Goal: Task Accomplishment & Management: Manage account settings

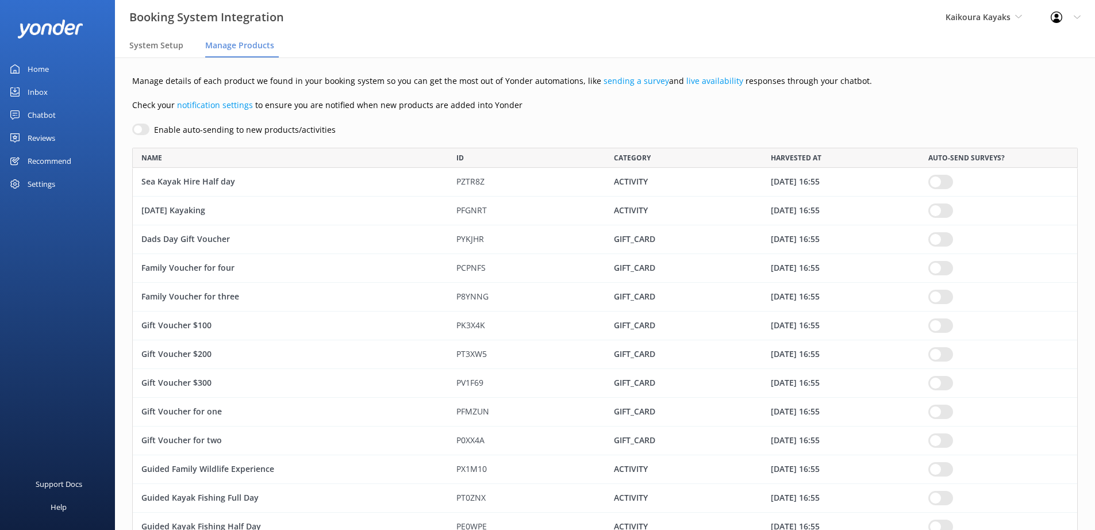
click at [55, 132] on div "Reviews" at bounding box center [42, 137] width 28 height 23
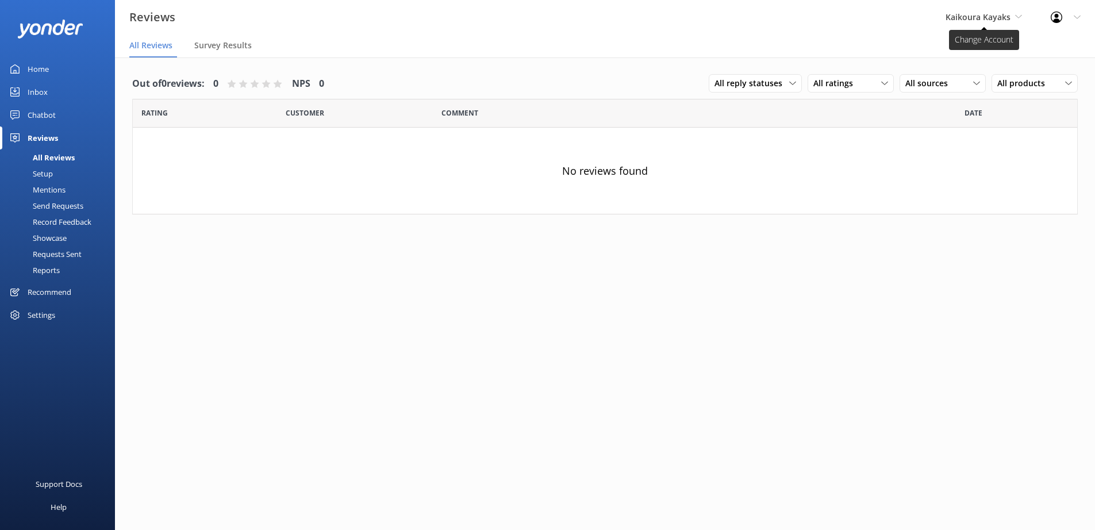
click at [994, 18] on span "Kaikoura Kayaks" at bounding box center [978, 16] width 65 height 11
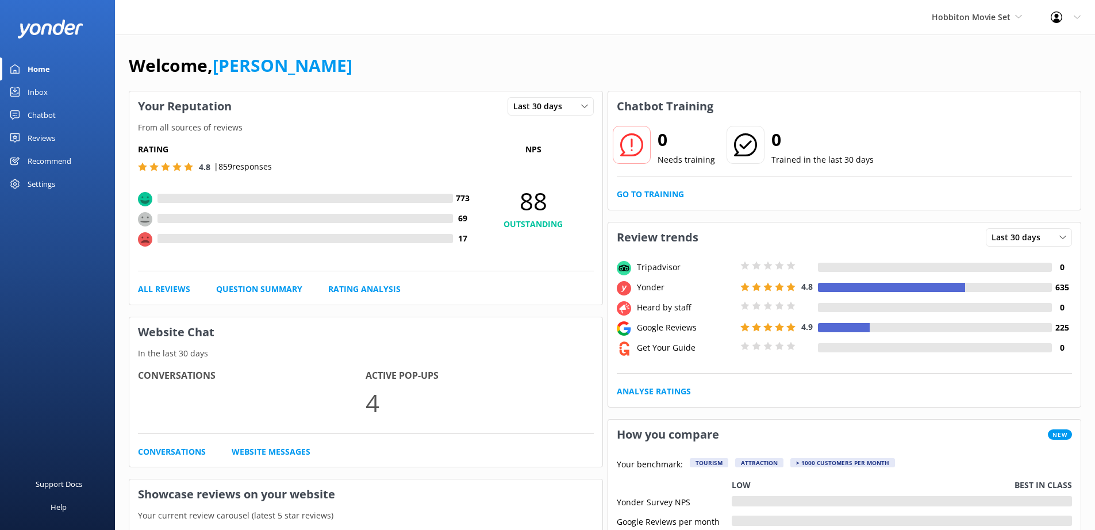
click at [41, 138] on div "Reviews" at bounding box center [42, 137] width 28 height 23
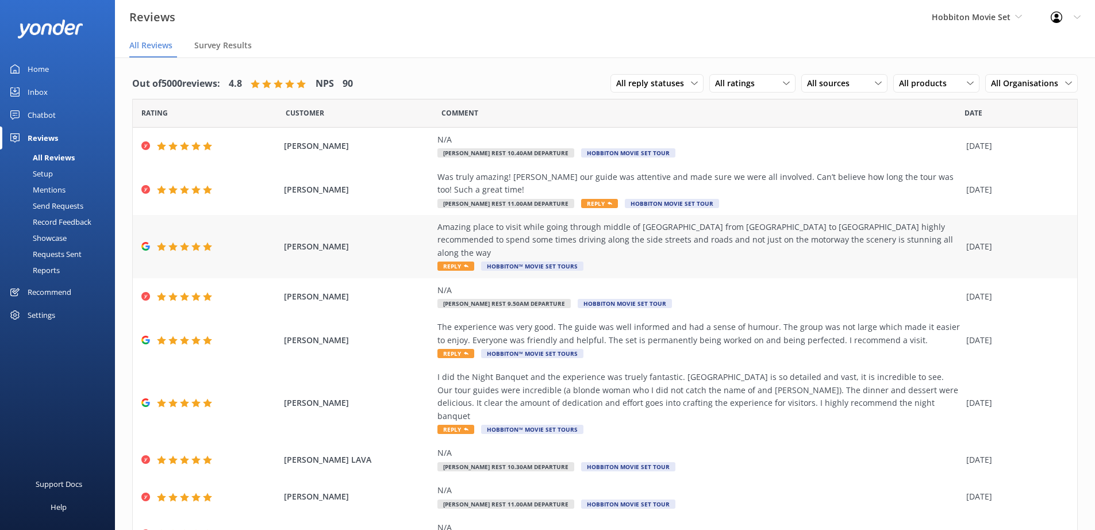
click at [404, 243] on span "Hassan Rahman" at bounding box center [358, 246] width 148 height 13
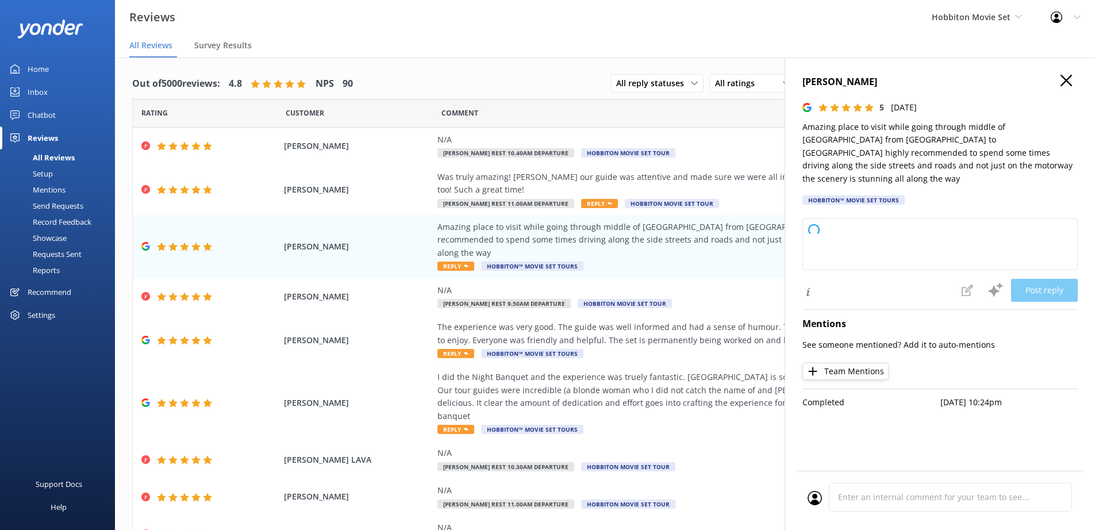
type textarea "Thank you so much for your wonderful review! We're delighted you enjoyed the sc…"
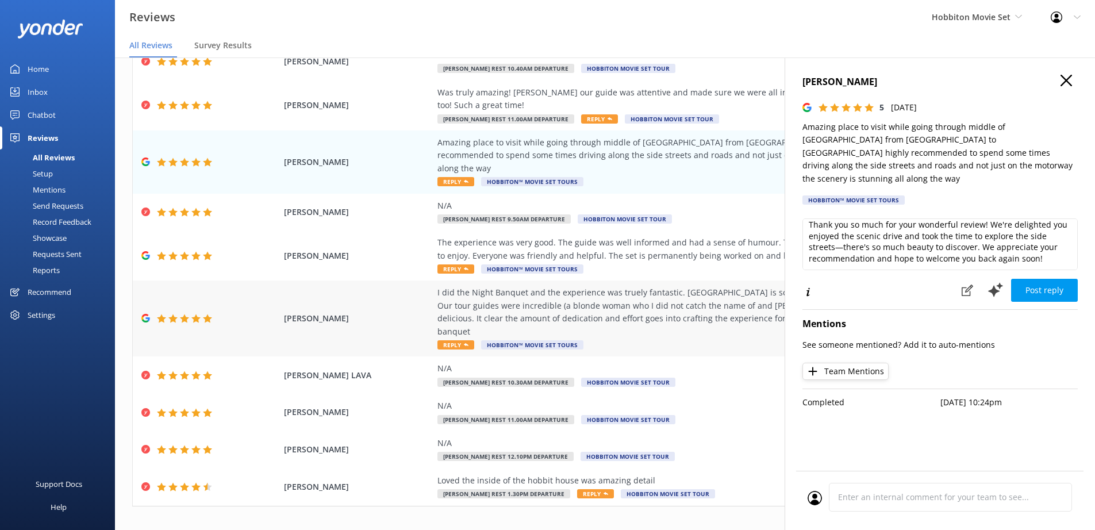
scroll to position [23, 0]
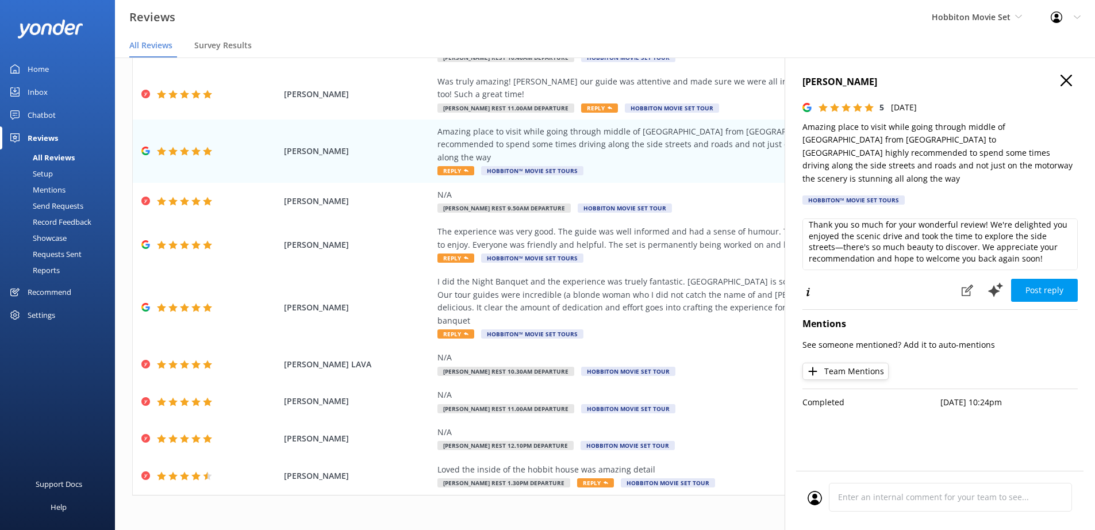
click at [1058, 80] on h4 "Hassan Rahman" at bounding box center [939, 82] width 275 height 15
click at [1063, 77] on use "button" at bounding box center [1066, 80] width 11 height 11
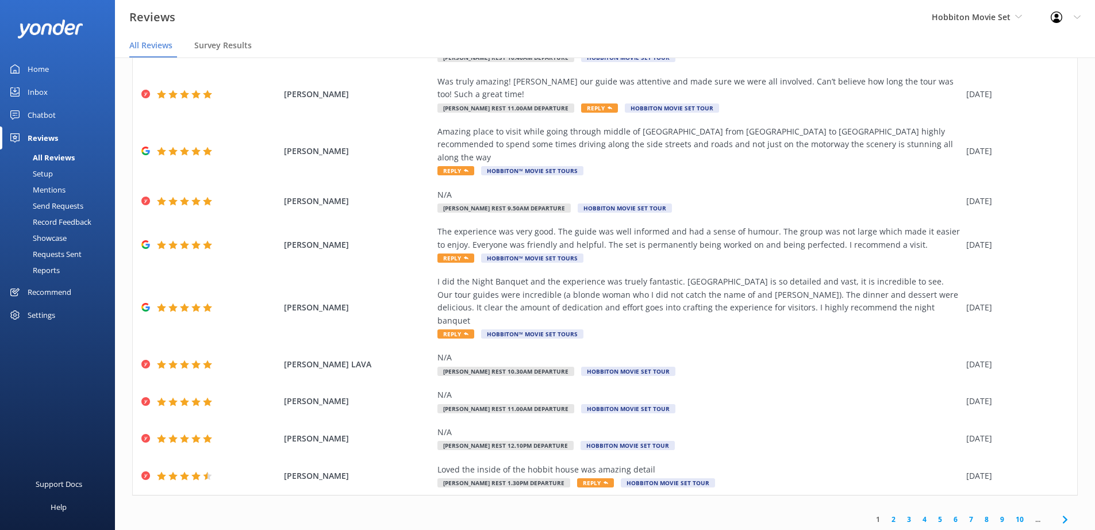
click at [1059, 513] on icon at bounding box center [1065, 520] width 14 height 14
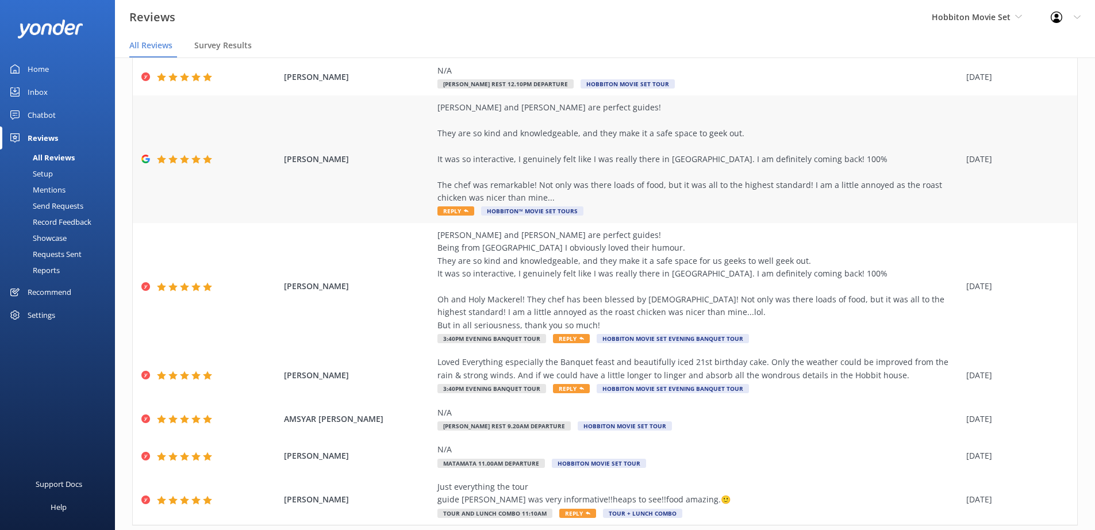
scroll to position [252, 0]
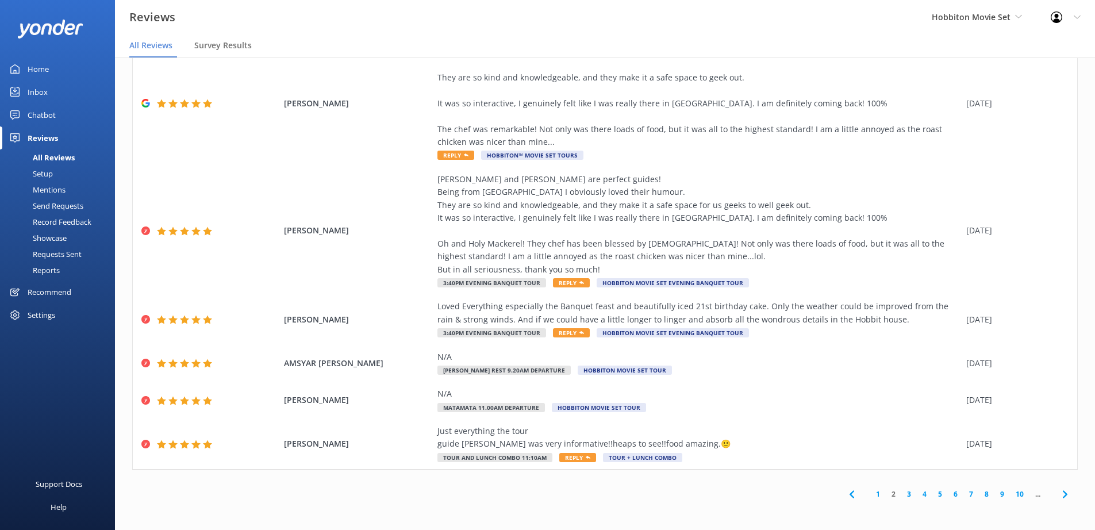
click at [979, 496] on link "8" at bounding box center [987, 494] width 16 height 11
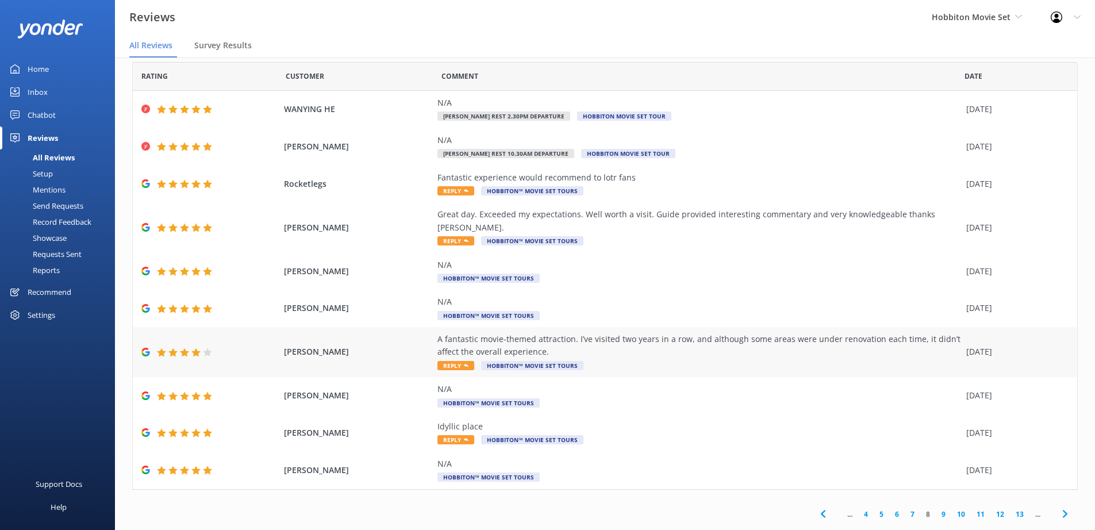
scroll to position [21, 0]
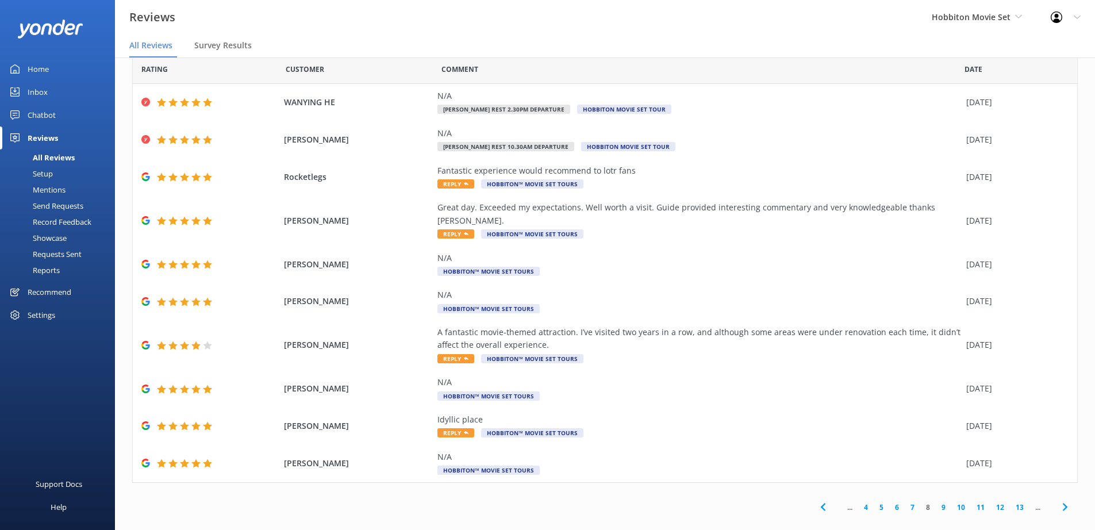
click at [975, 502] on link "11" at bounding box center [981, 507] width 20 height 11
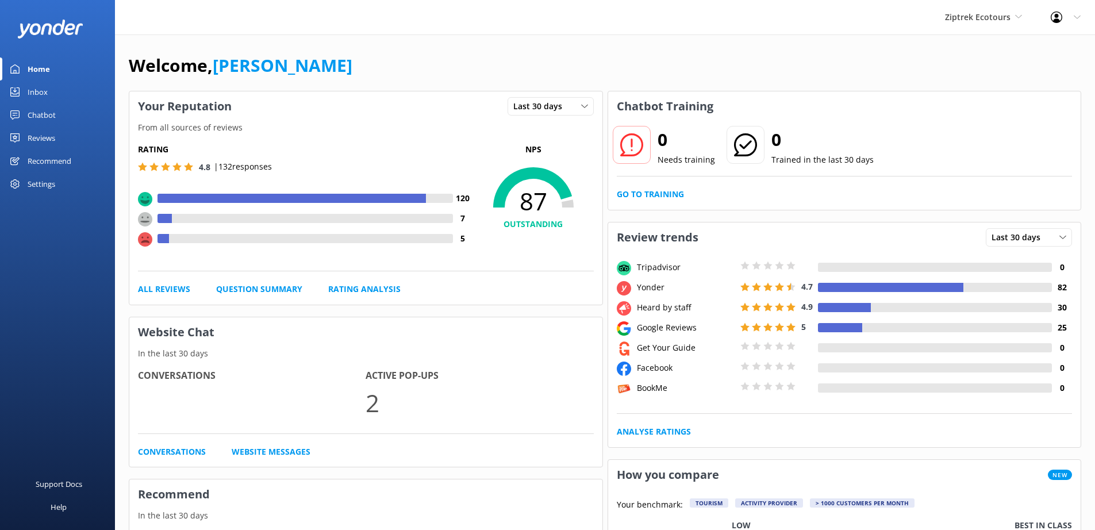
click at [44, 137] on div "Reviews" at bounding box center [42, 137] width 28 height 23
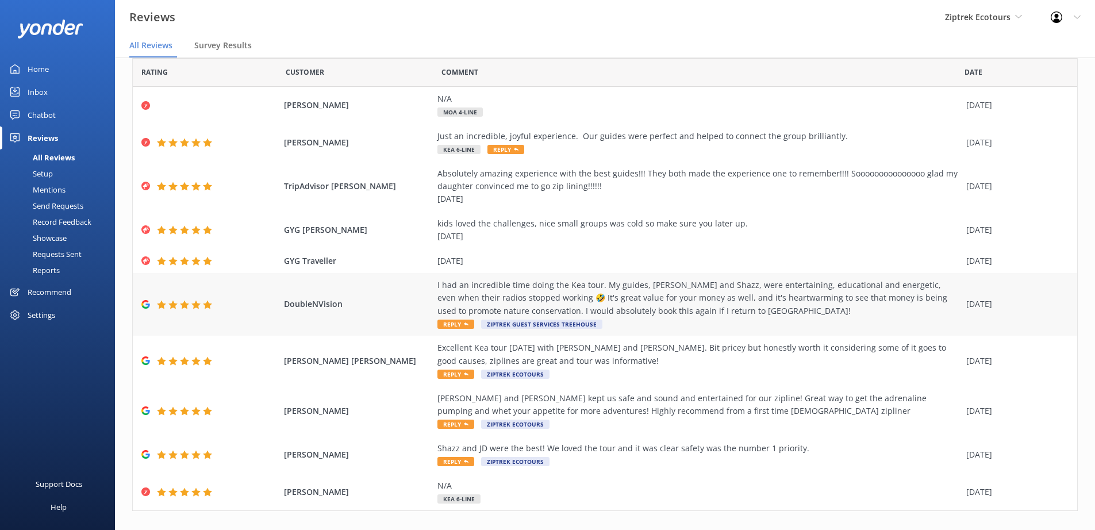
scroll to position [59, 0]
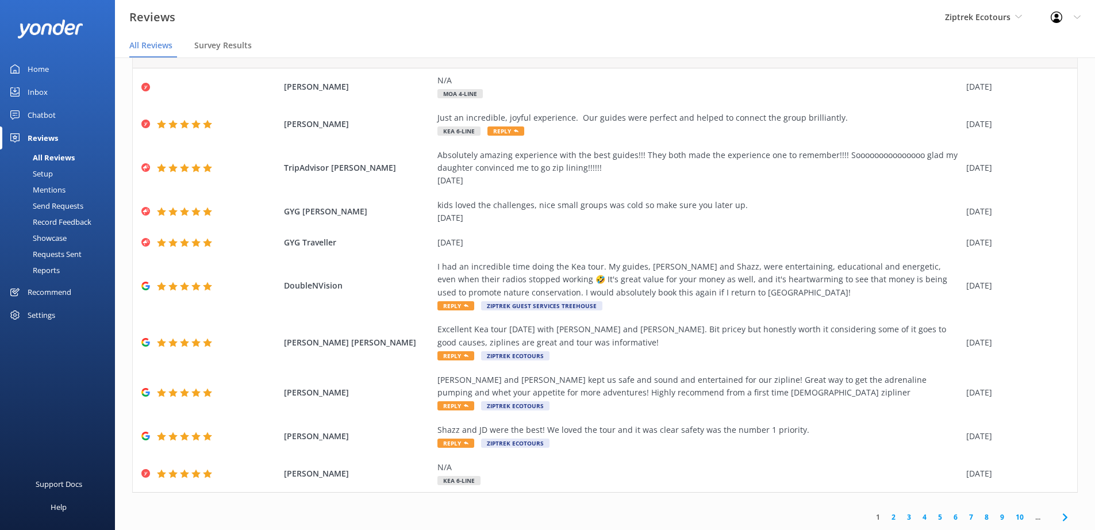
click at [932, 519] on link "5" at bounding box center [940, 517] width 16 height 11
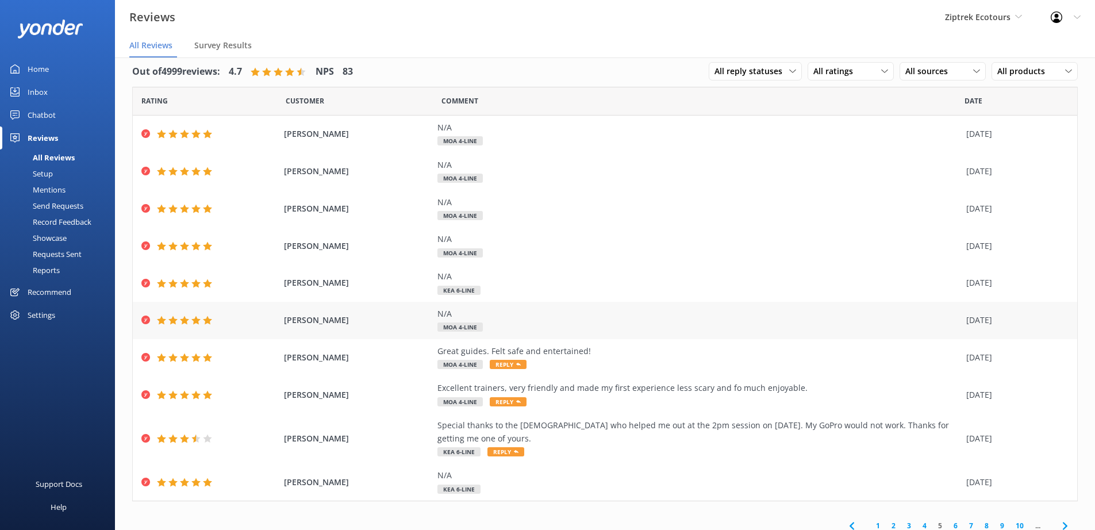
scroll to position [21, 0]
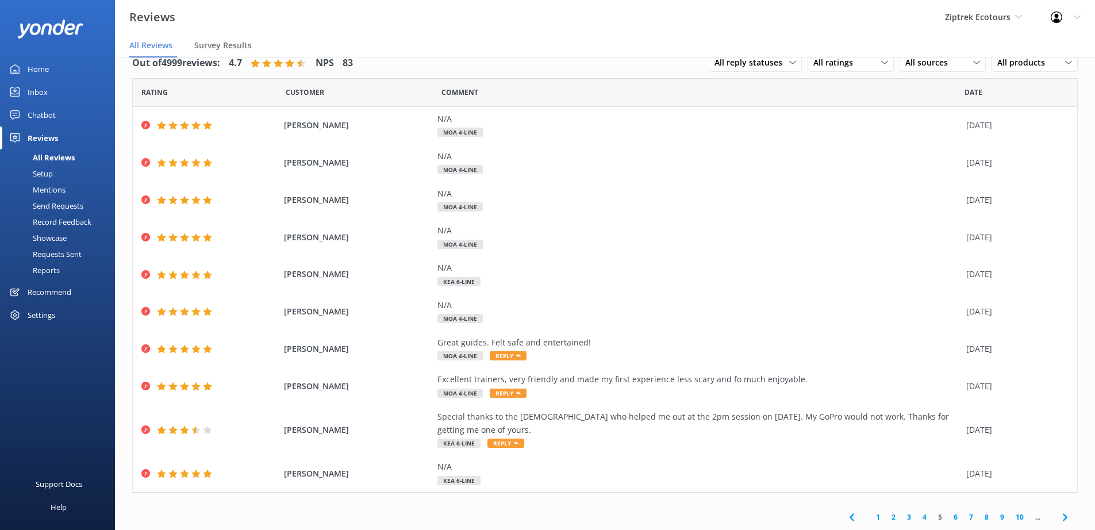
click at [964, 518] on link "7" at bounding box center [971, 517] width 16 height 11
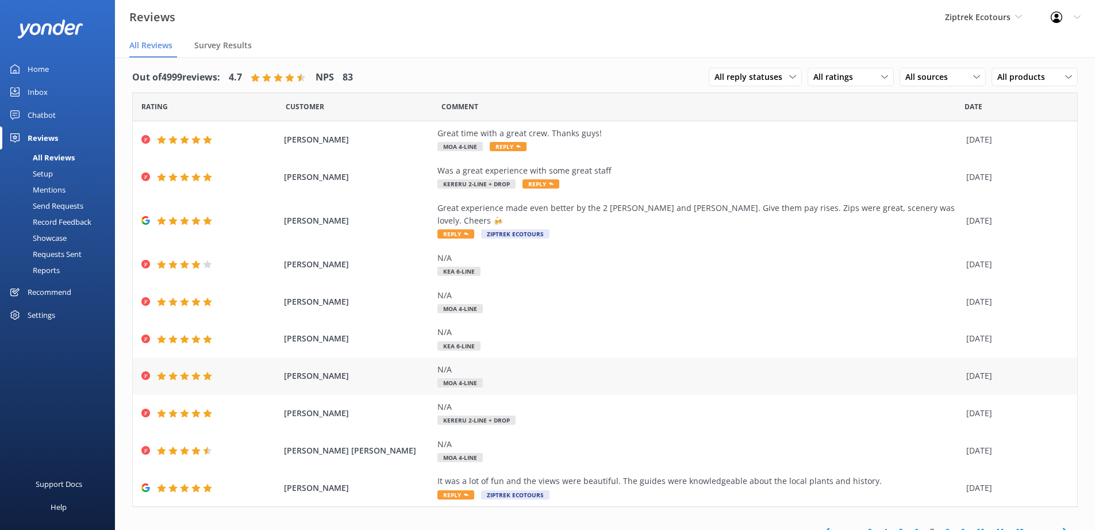
scroll to position [8, 0]
click at [975, 524] on link "10" at bounding box center [981, 529] width 20 height 11
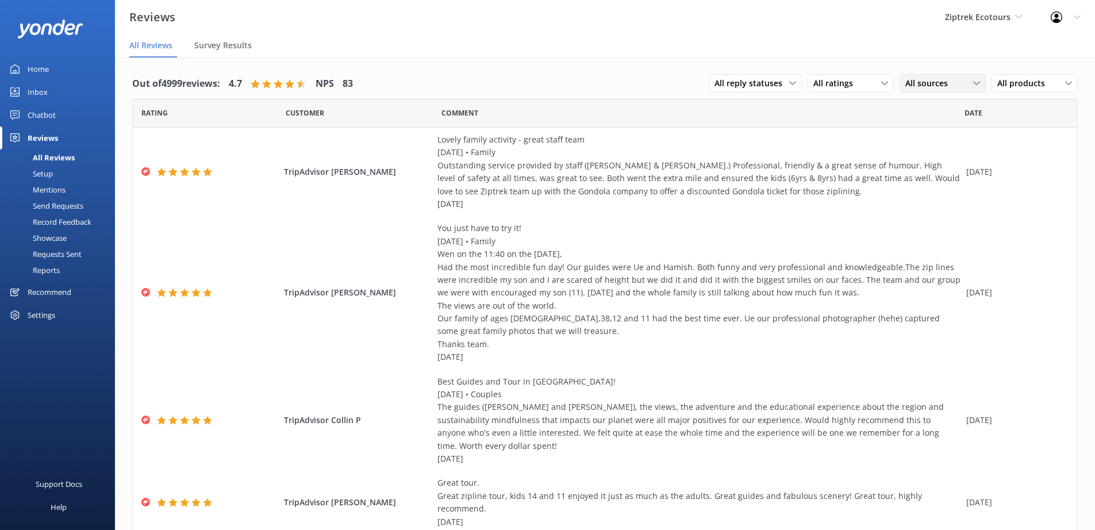
click at [930, 86] on span "All sources" at bounding box center [929, 83] width 49 height 13
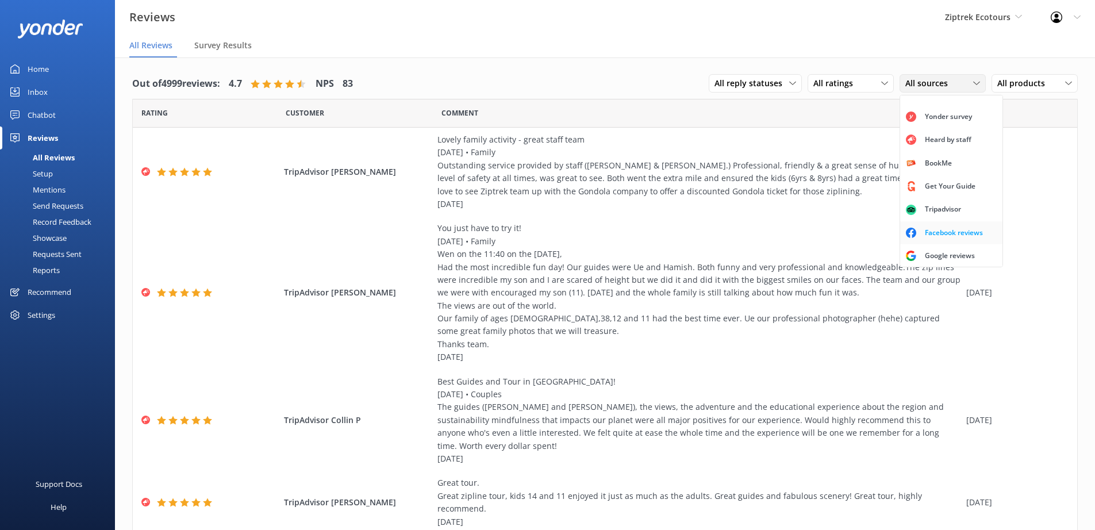
scroll to position [26, 0]
click at [938, 252] on div "Google reviews" at bounding box center [949, 254] width 67 height 11
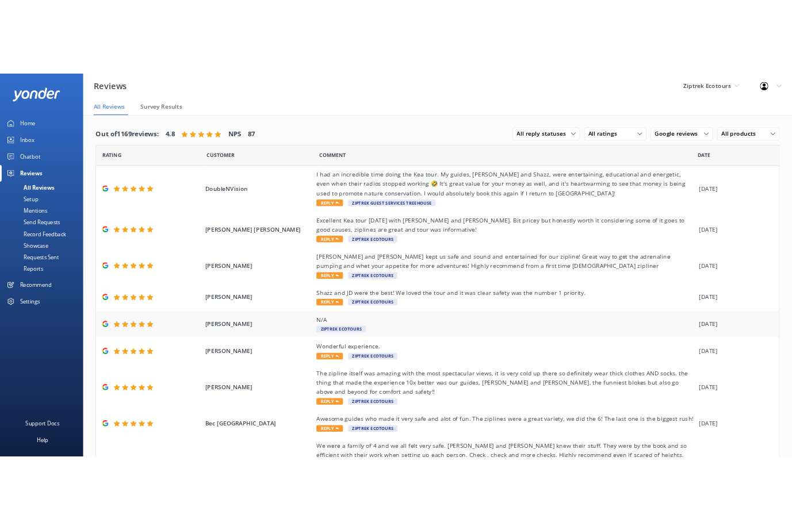
scroll to position [124, 0]
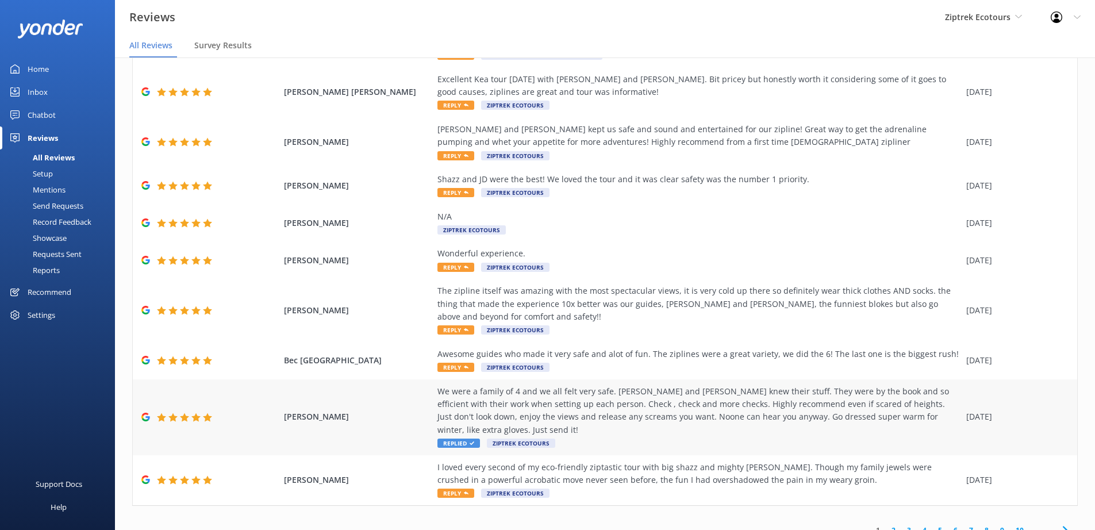
click at [552, 402] on div "We were a family of 4 and we all felt very safe. [PERSON_NAME] and [PERSON_NAME…" at bounding box center [698, 411] width 523 height 52
